Goal: Transaction & Acquisition: Subscribe to service/newsletter

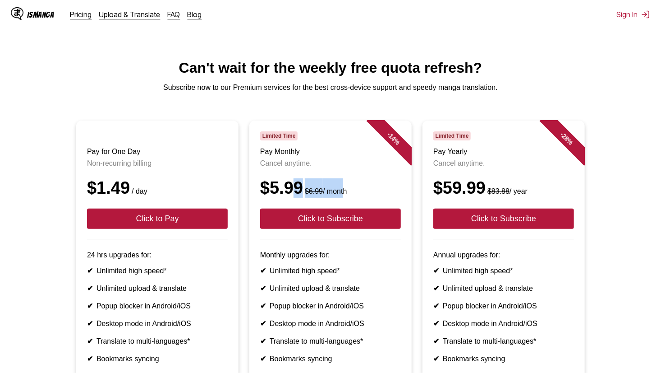
drag, startPoint x: 317, startPoint y: 181, endPoint x: 291, endPoint y: 185, distance: 26.4
click at [291, 185] on header "Limited Time Pay Monthly Cancel anytime. $5.99 $6.99 / month Click to Subscribe" at bounding box center [330, 185] width 141 height 109
click at [287, 186] on header "Limited Time Pay Monthly Cancel anytime. $5.99 $6.99 / month Click to Subscribe" at bounding box center [330, 185] width 141 height 109
click at [468, 187] on header "Limited Time Pay Yearly Cancel anytime. $59.99 $83.88 / year Click to Subscribe" at bounding box center [503, 185] width 141 height 109
drag, startPoint x: 445, startPoint y: 191, endPoint x: 485, endPoint y: 192, distance: 40.2
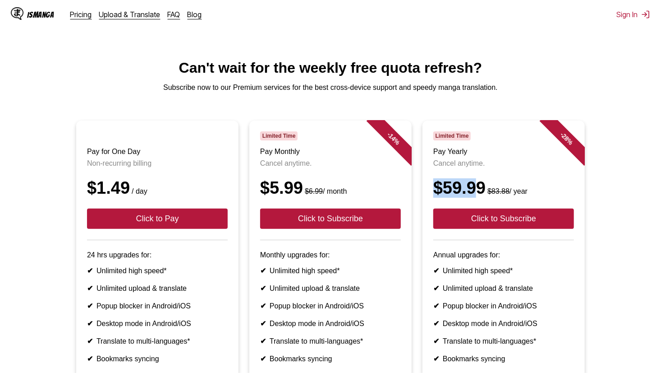
click at [485, 192] on header "Limited Time Pay Yearly Cancel anytime. $59.99 $83.88 / year Click to Subscribe" at bounding box center [503, 185] width 141 height 109
drag, startPoint x: 485, startPoint y: 192, endPoint x: 501, endPoint y: 193, distance: 16.2
click at [501, 193] on div "$59.99 $83.88 / year" at bounding box center [503, 187] width 141 height 19
drag, startPoint x: 501, startPoint y: 193, endPoint x: 488, endPoint y: 196, distance: 14.3
click at [488, 196] on div "$59.99 $83.88 / year" at bounding box center [503, 187] width 141 height 19
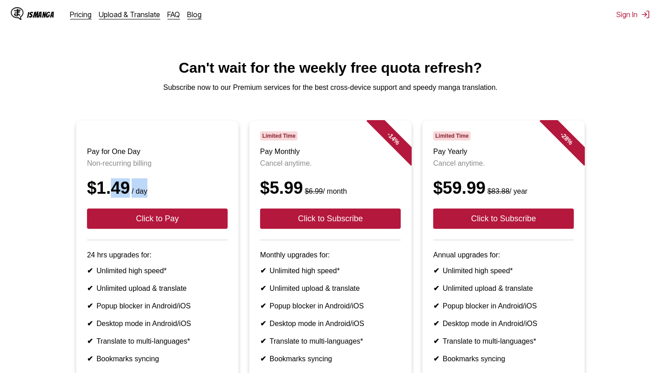
drag, startPoint x: 148, startPoint y: 201, endPoint x: 165, endPoint y: 201, distance: 16.2
click at [165, 198] on div "$1.49 / day" at bounding box center [157, 187] width 141 height 19
click at [168, 198] on div "$1.49 / day" at bounding box center [157, 187] width 141 height 19
click at [60, 113] on main "Can't wait for the weekly free quota refresh? Subscribe now to our Premium serv…" at bounding box center [330, 256] width 661 height 393
